Goal: Task Accomplishment & Management: Manage account settings

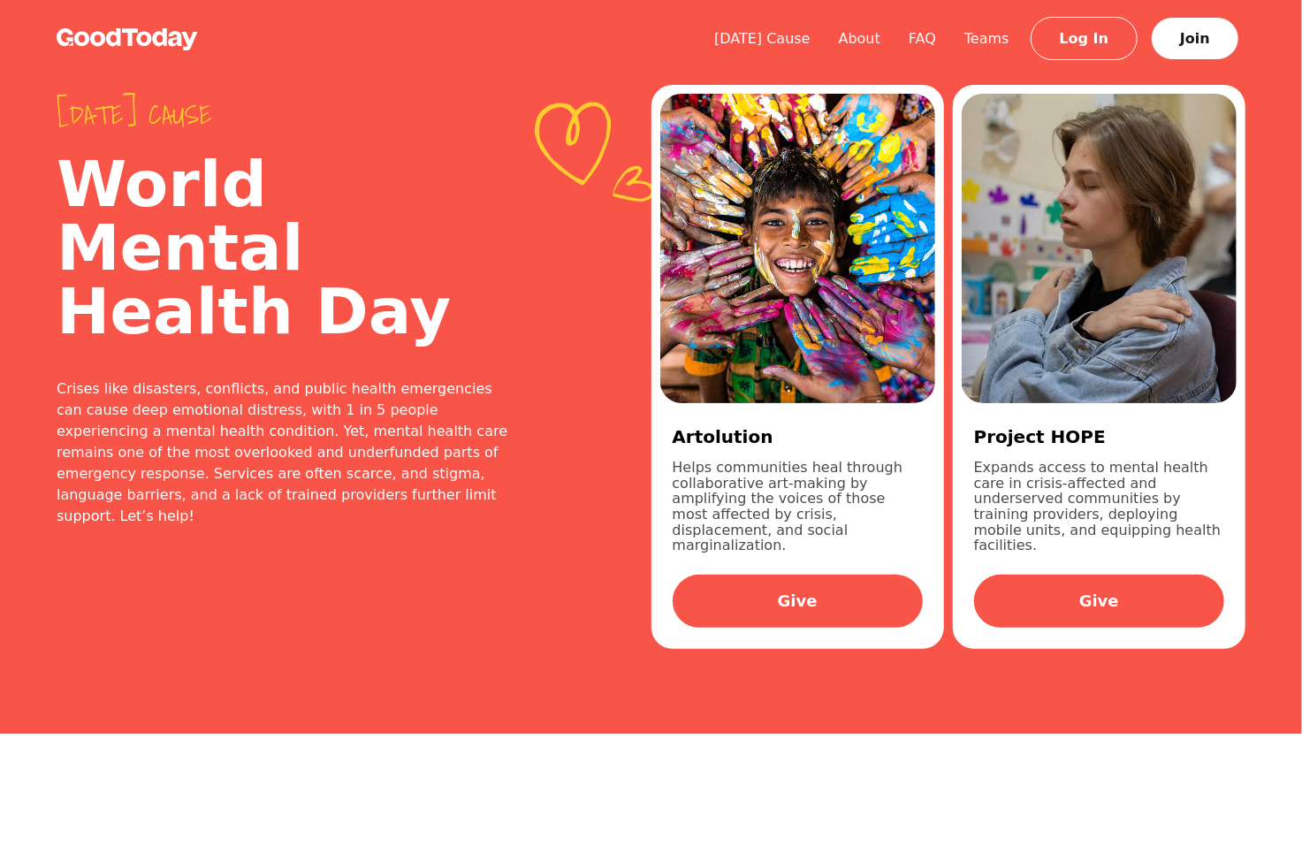
scroll to position [265, 0]
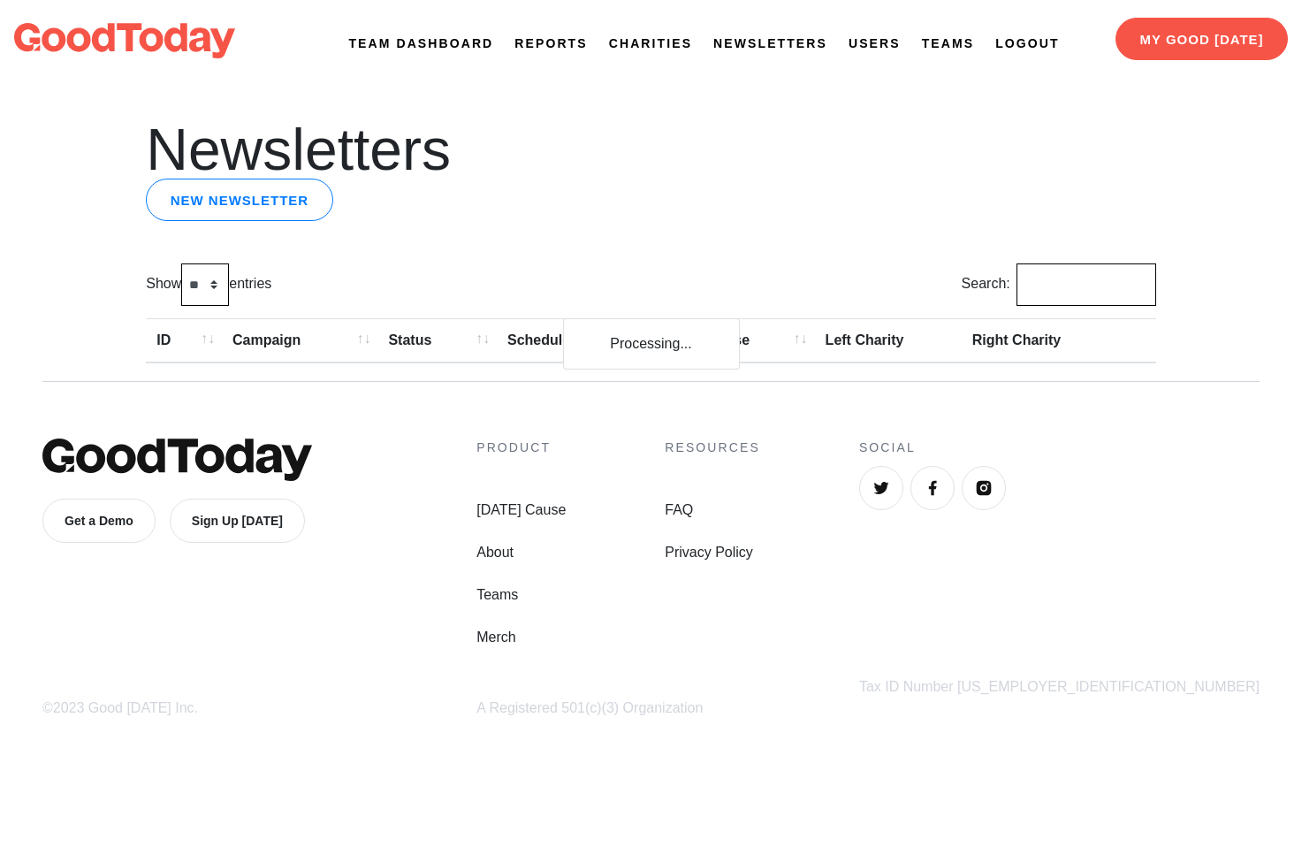
scroll to position [265, 0]
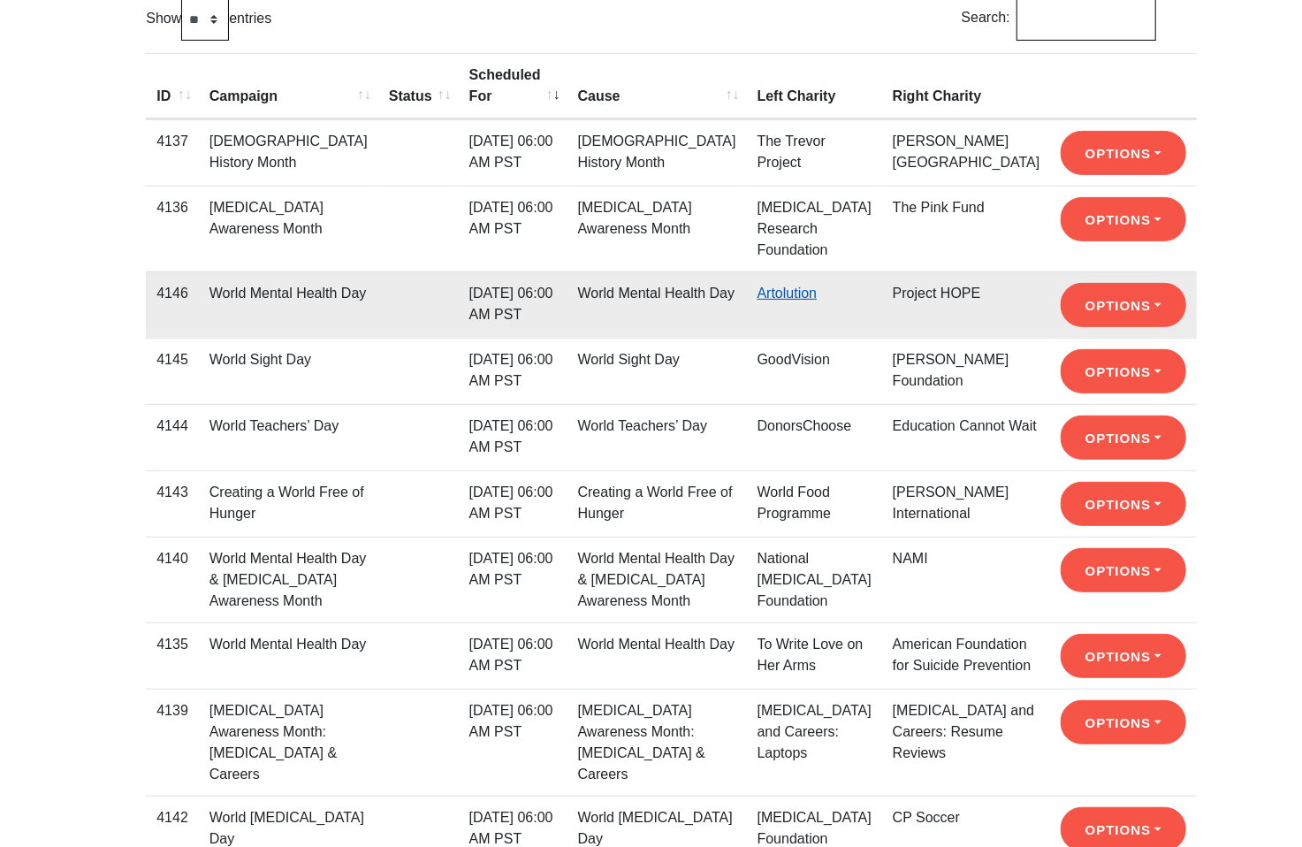
click at [778, 291] on link "Artolution" at bounding box center [787, 292] width 60 height 15
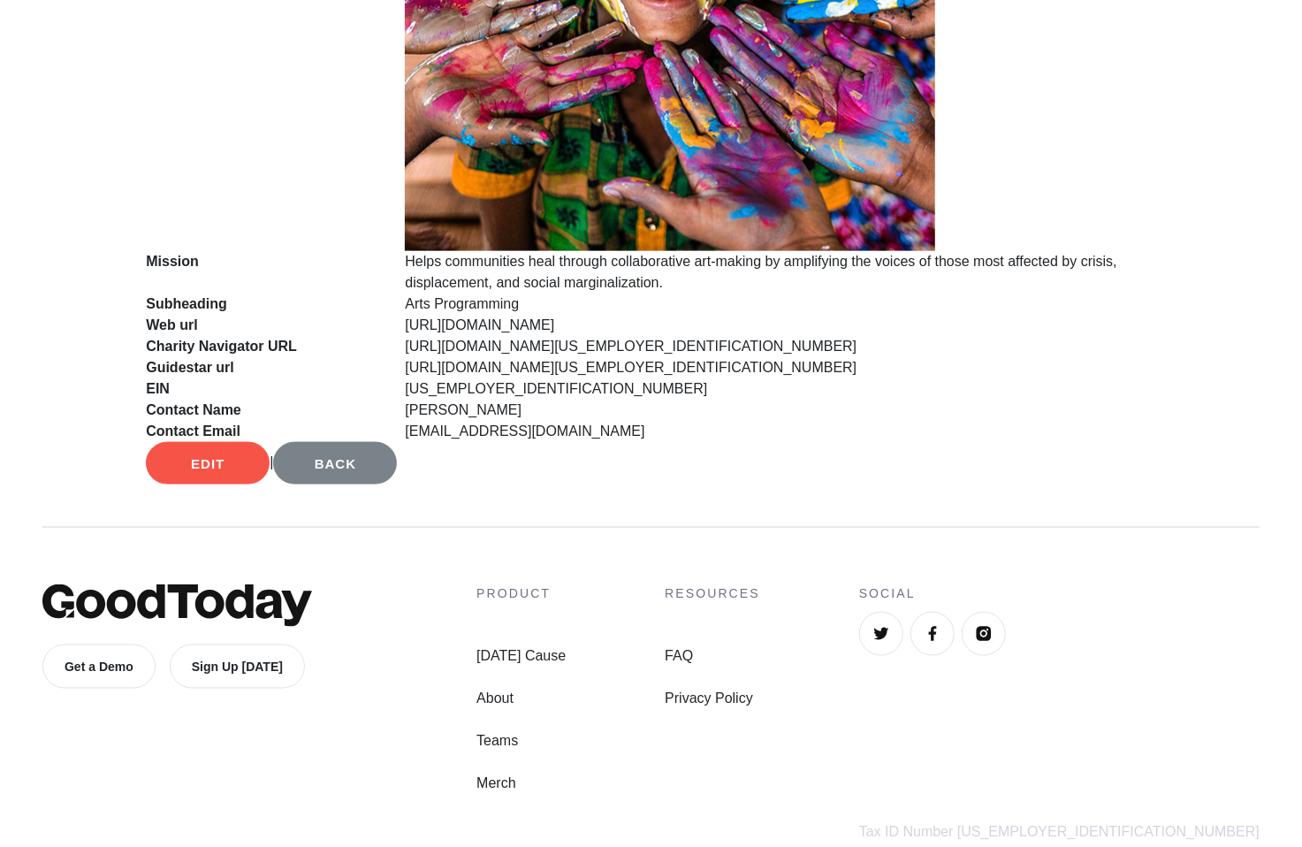
scroll to position [1208, 0]
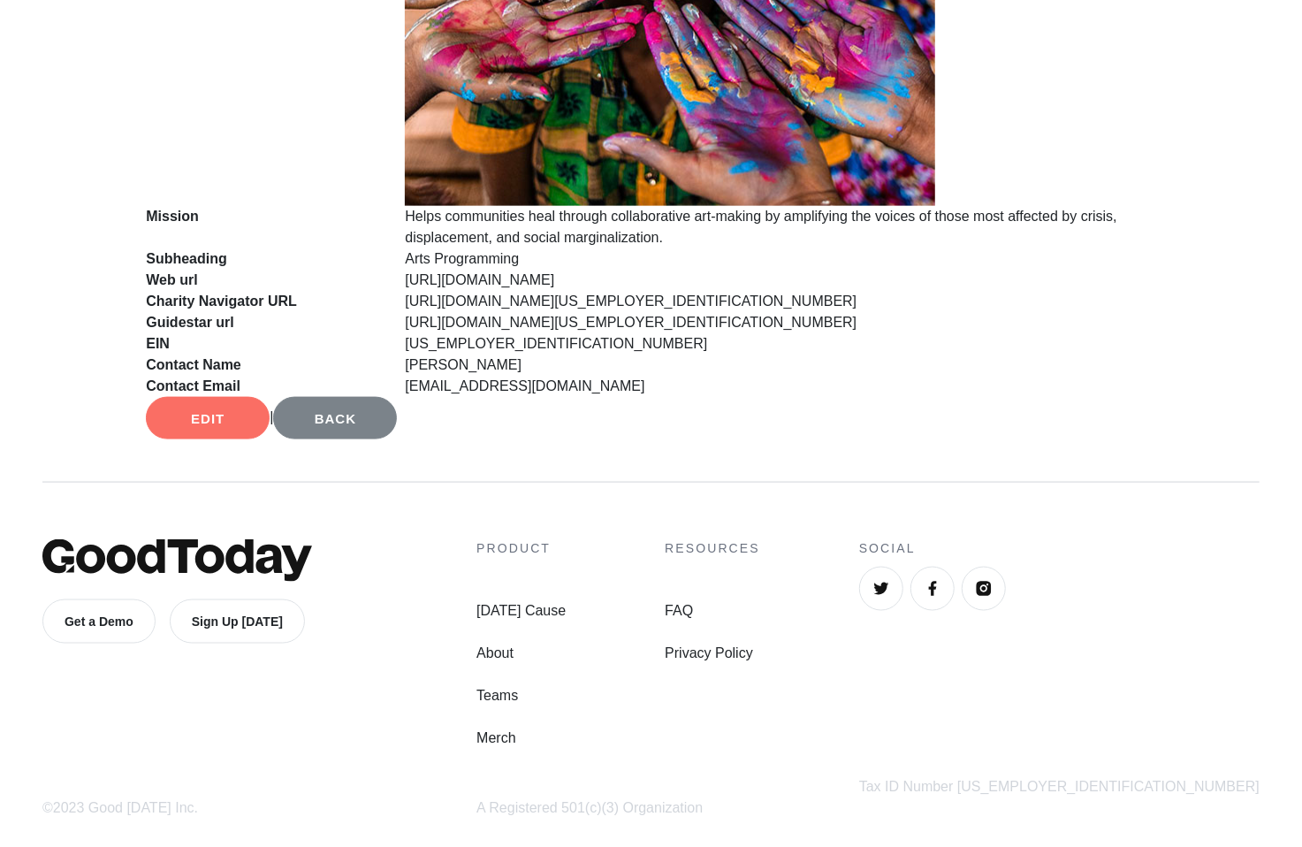
click at [211, 415] on link "Edit" at bounding box center [208, 418] width 124 height 42
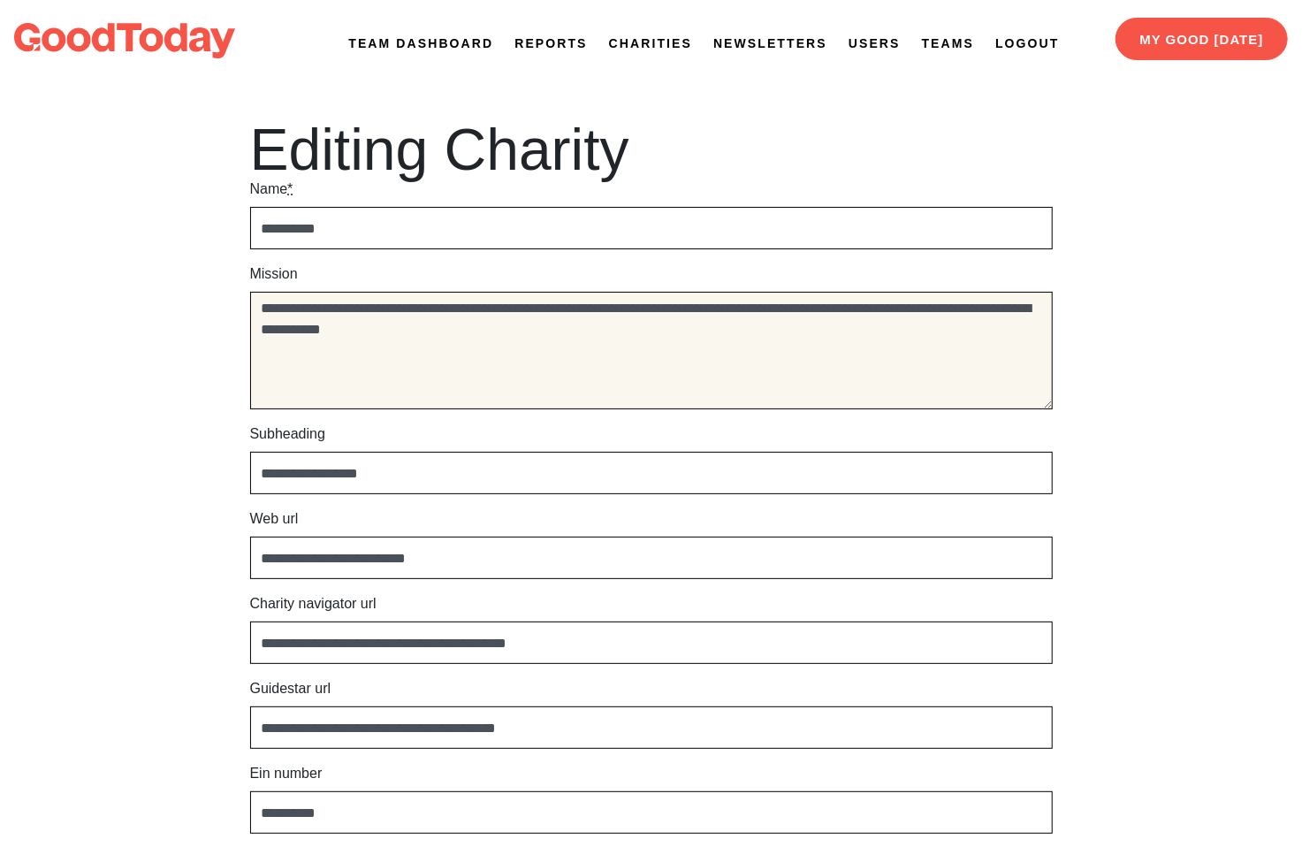
drag, startPoint x: 567, startPoint y: 346, endPoint x: 536, endPoint y: 207, distance: 142.4
paste textarea "*********"
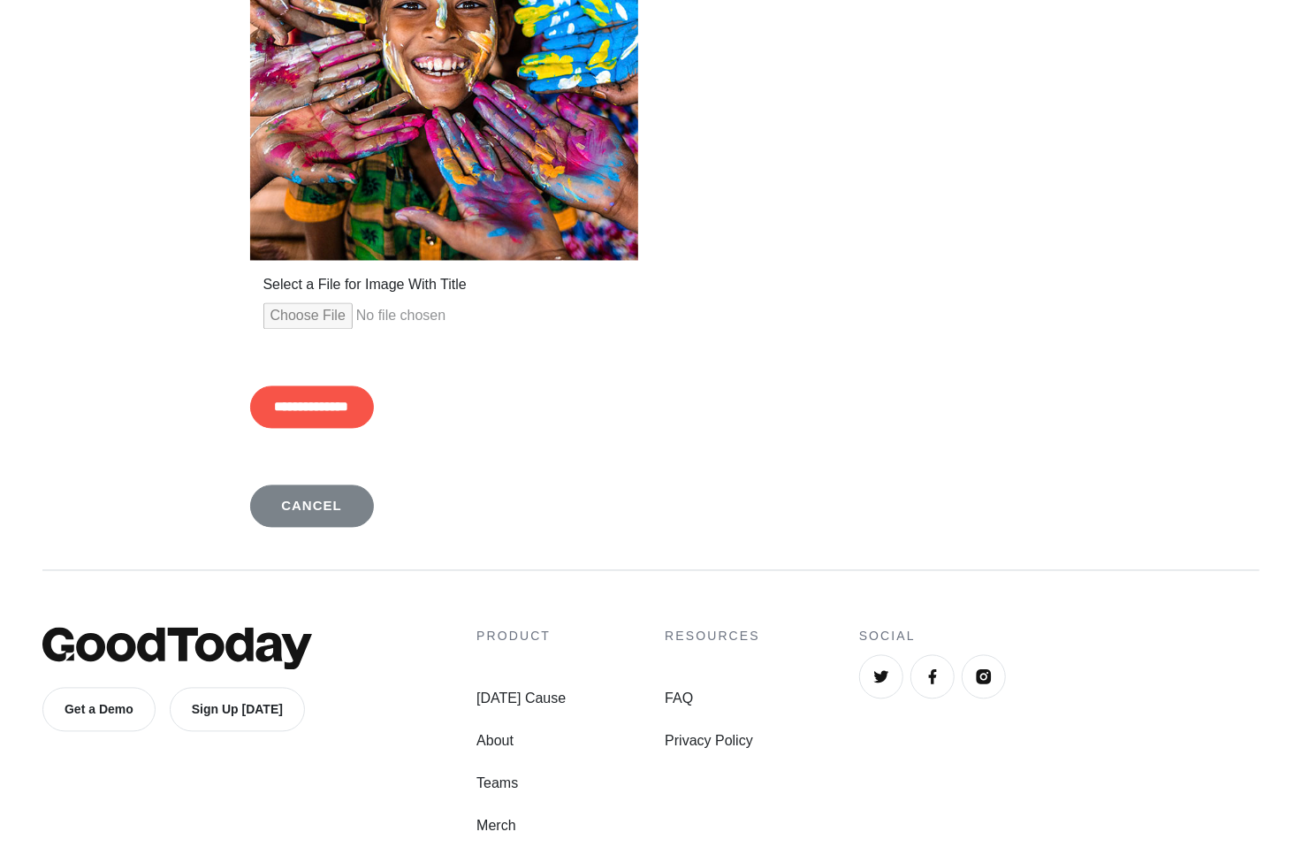
scroll to position [1752, 0]
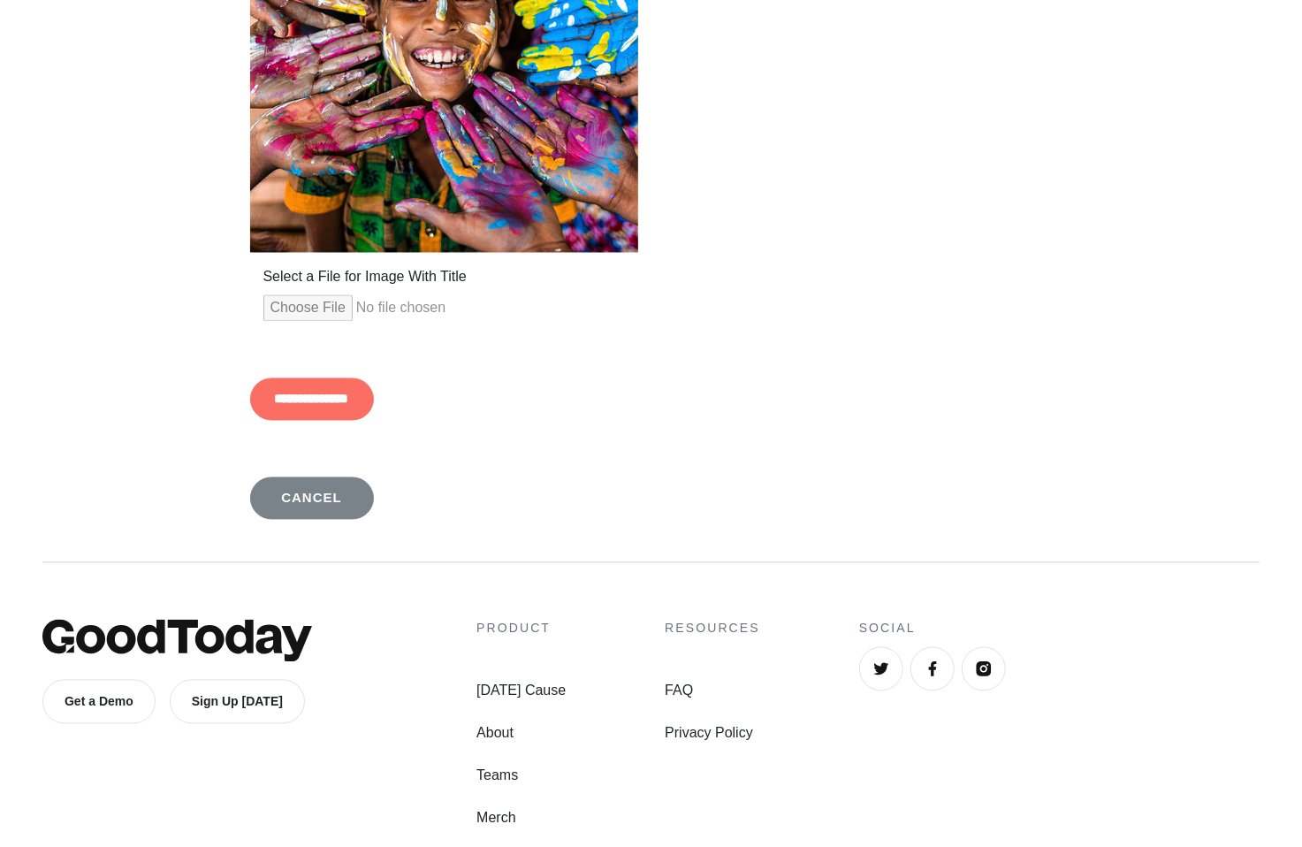
type textarea "**********"
click at [365, 395] on input "**********" at bounding box center [312, 399] width 124 height 42
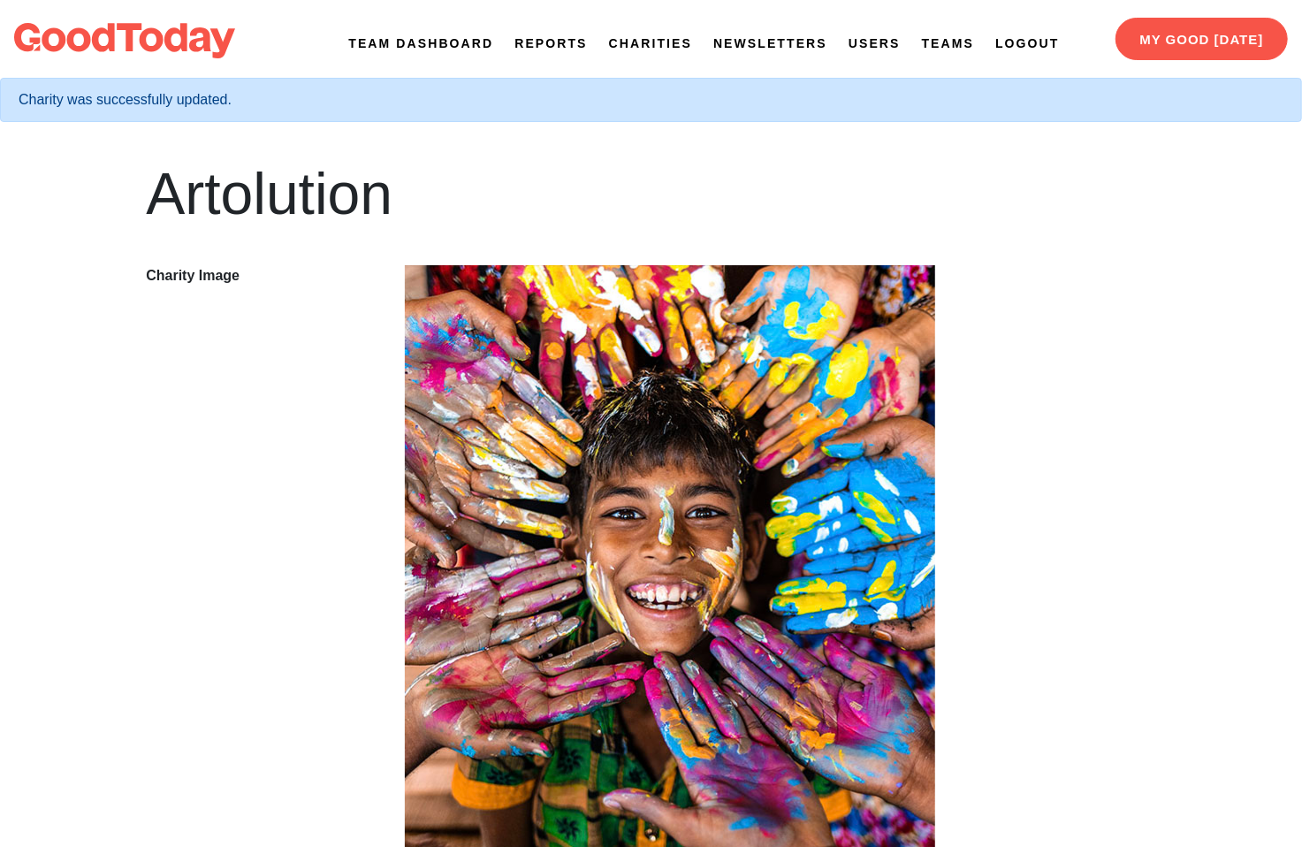
click at [765, 34] on link "Newsletters" at bounding box center [770, 43] width 114 height 19
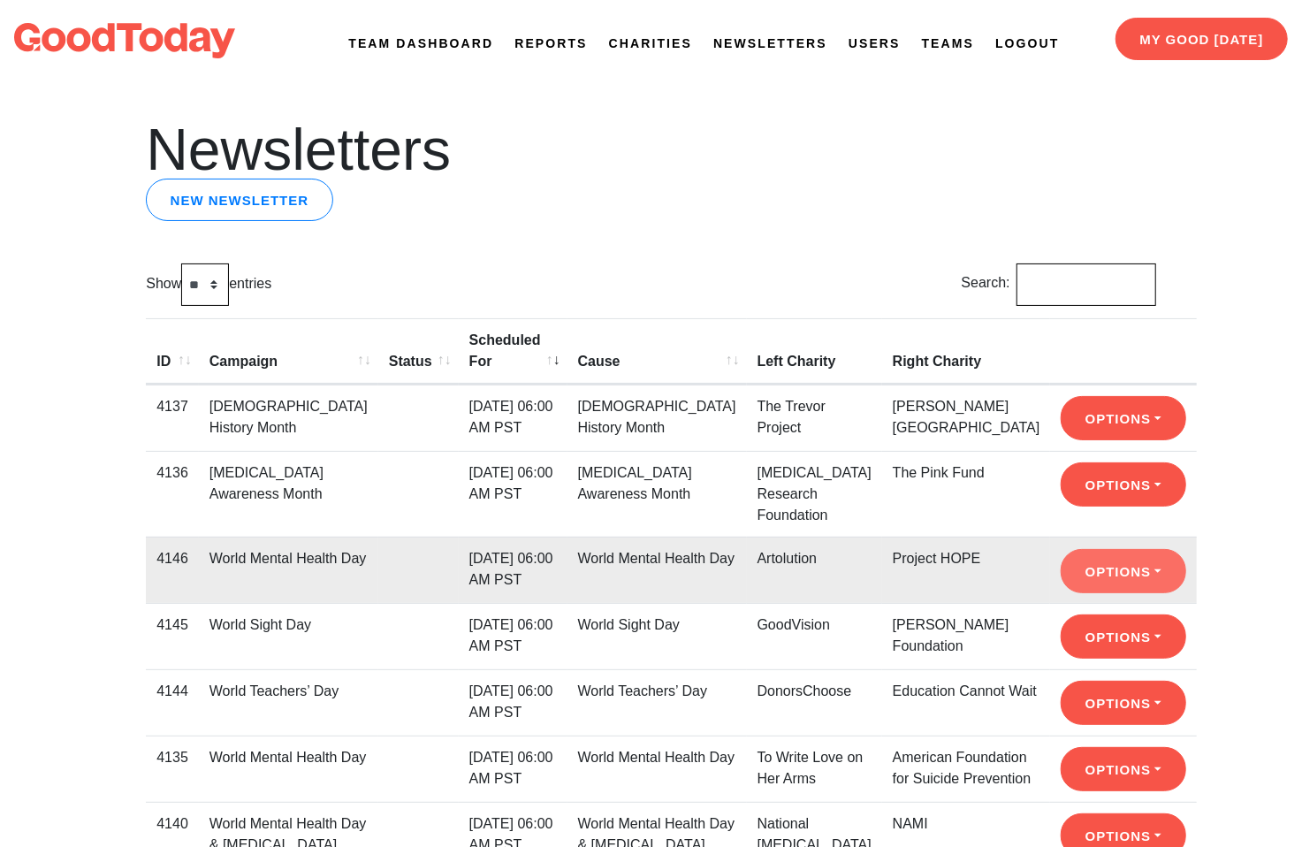
click at [1077, 566] on button "Options" at bounding box center [1123, 571] width 125 height 44
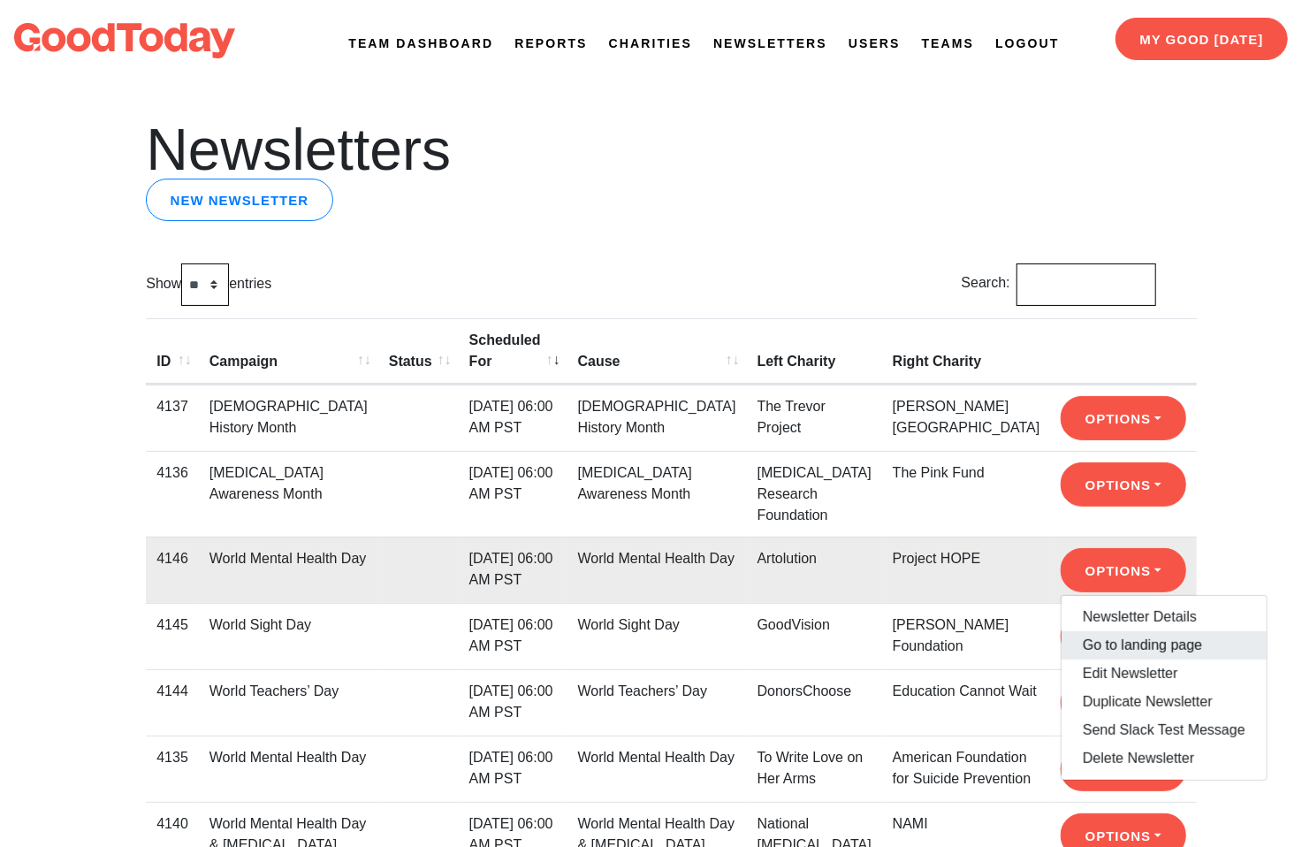
click at [1076, 637] on link "Go to landing page" at bounding box center [1164, 645] width 205 height 28
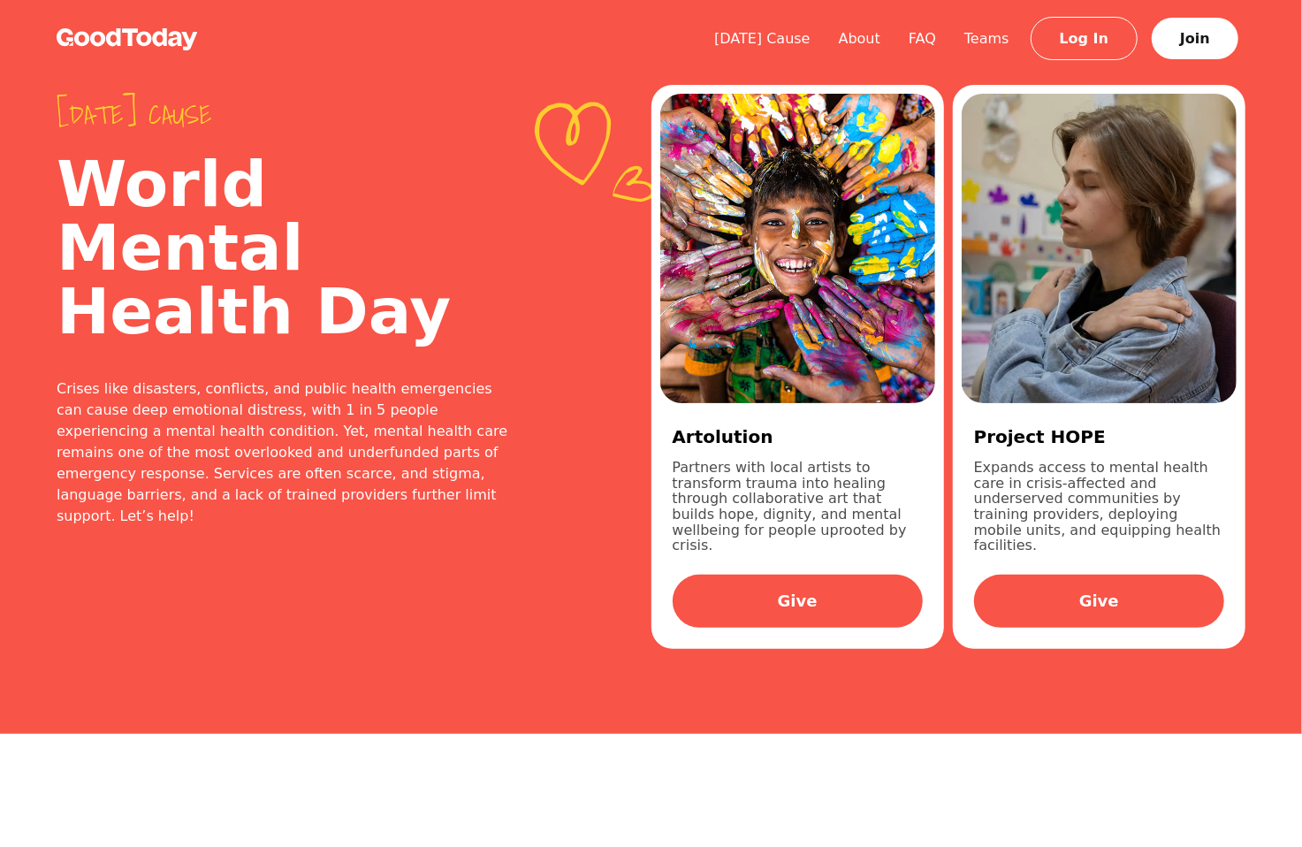
click at [174, 28] on img at bounding box center [127, 39] width 141 height 22
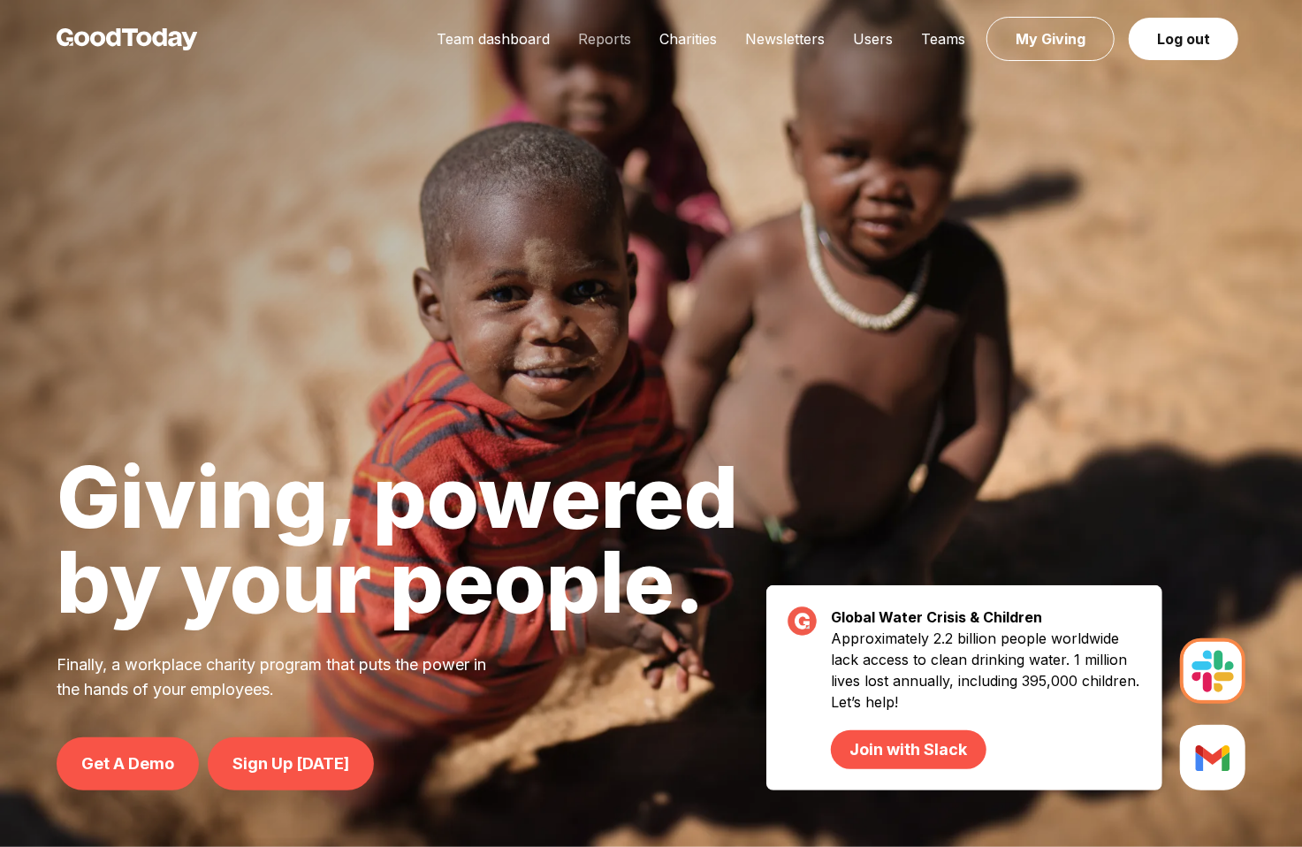
click at [593, 40] on link "Reports" at bounding box center [604, 39] width 81 height 18
click at [796, 31] on link "Newsletters" at bounding box center [785, 39] width 108 height 18
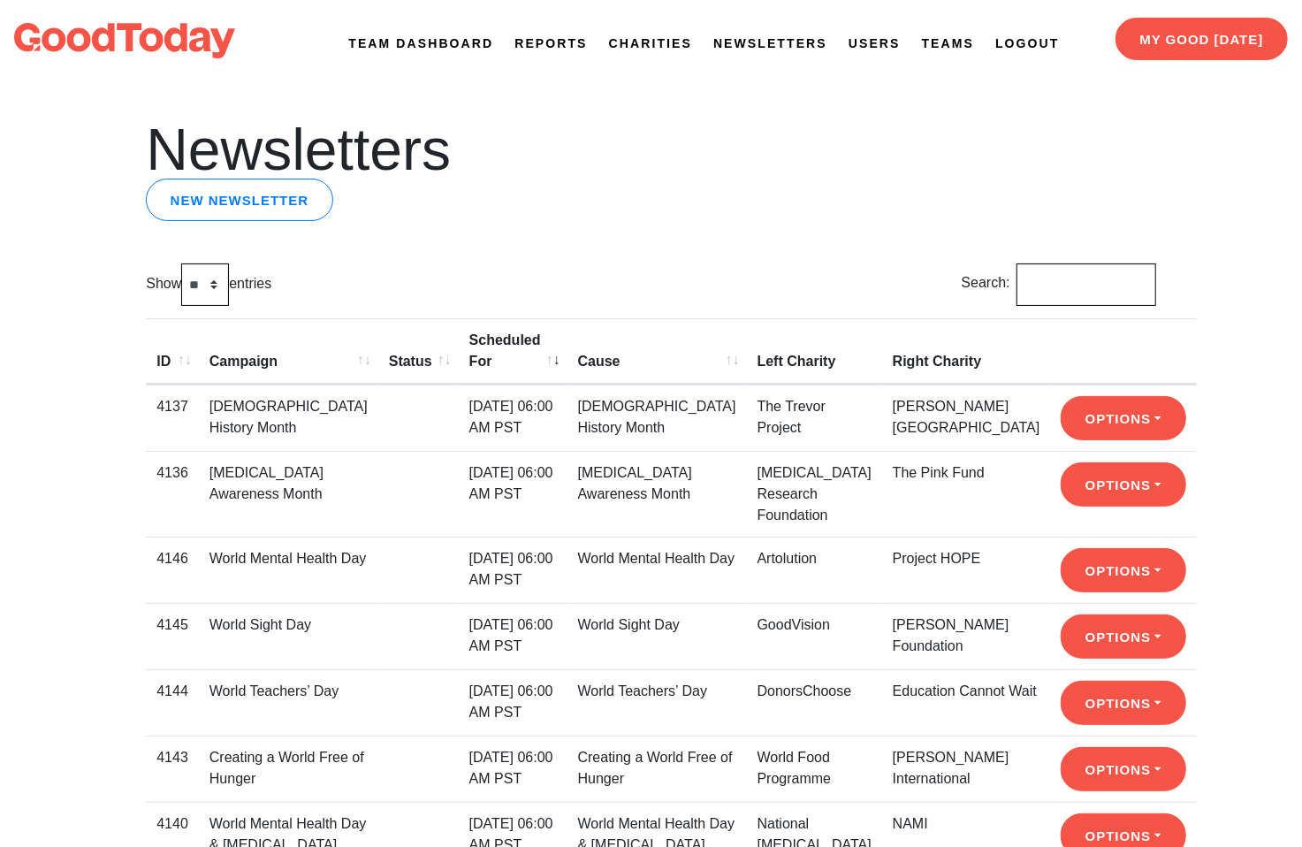
click at [579, 38] on link "Reports" at bounding box center [550, 43] width 72 height 19
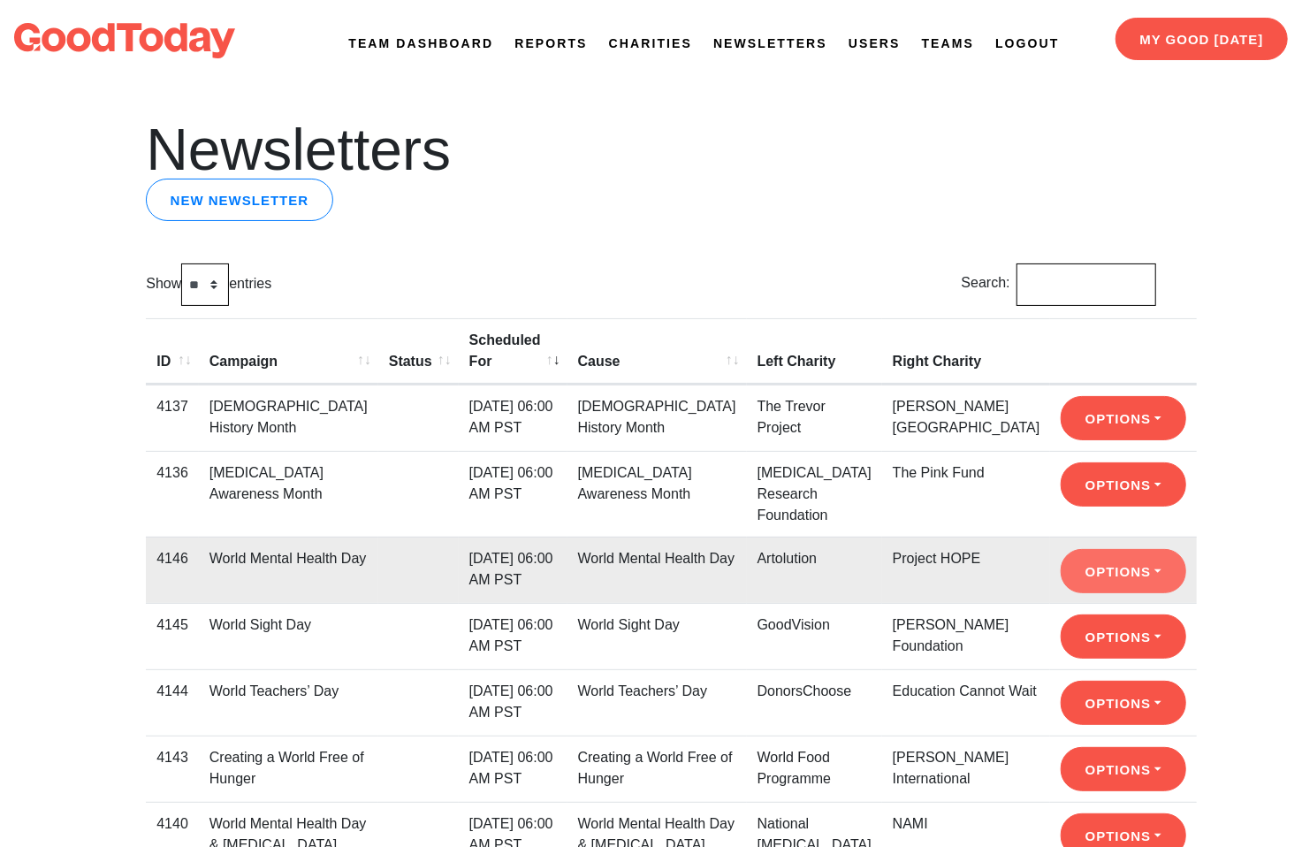
click at [1069, 567] on button "Options" at bounding box center [1123, 571] width 125 height 44
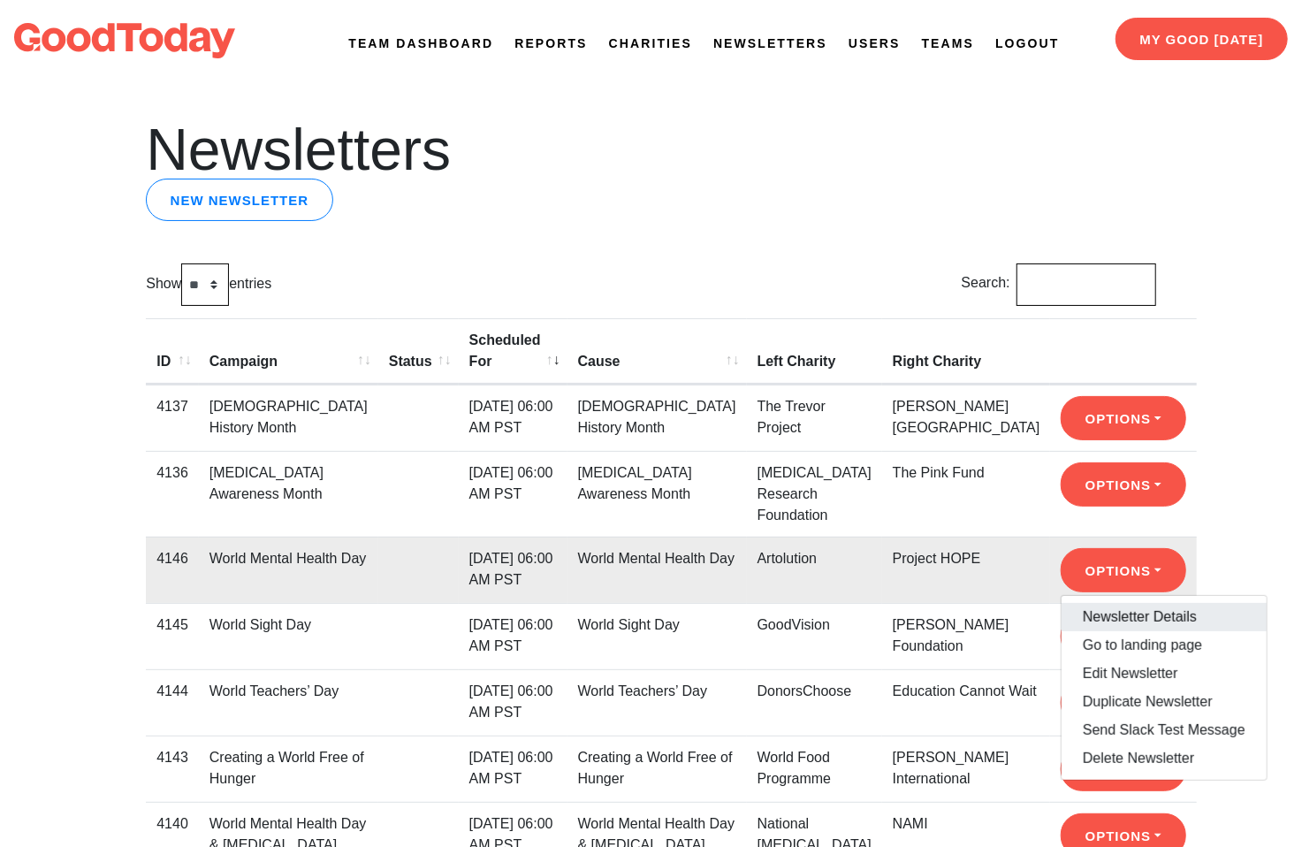
click at [1077, 613] on link "Newsletter Details" at bounding box center [1164, 617] width 205 height 28
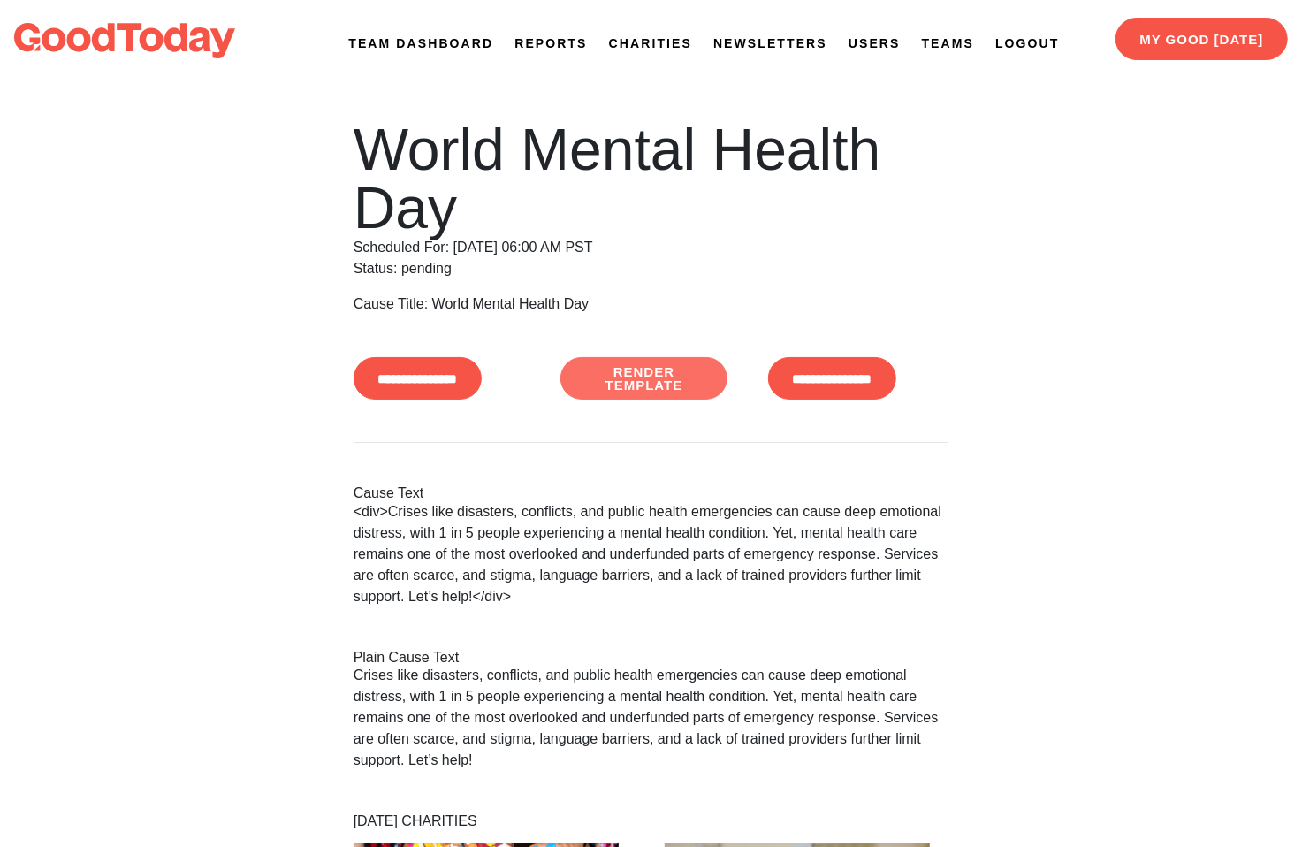
click at [606, 377] on link "Render Template" at bounding box center [643, 378] width 167 height 42
